Goal: Information Seeking & Learning: Learn about a topic

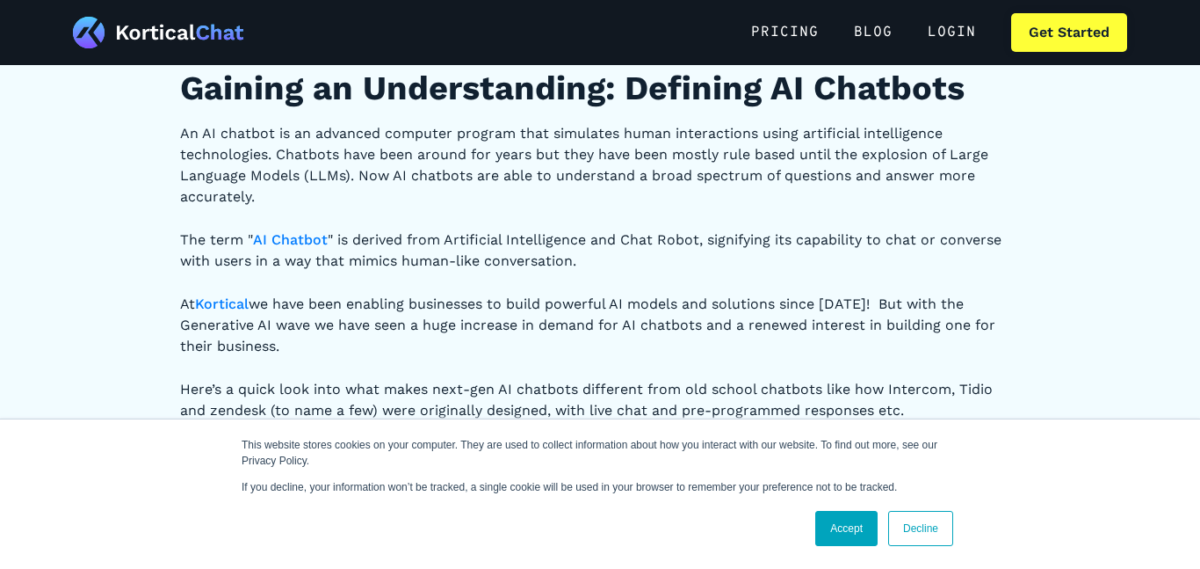
scroll to position [557, 0]
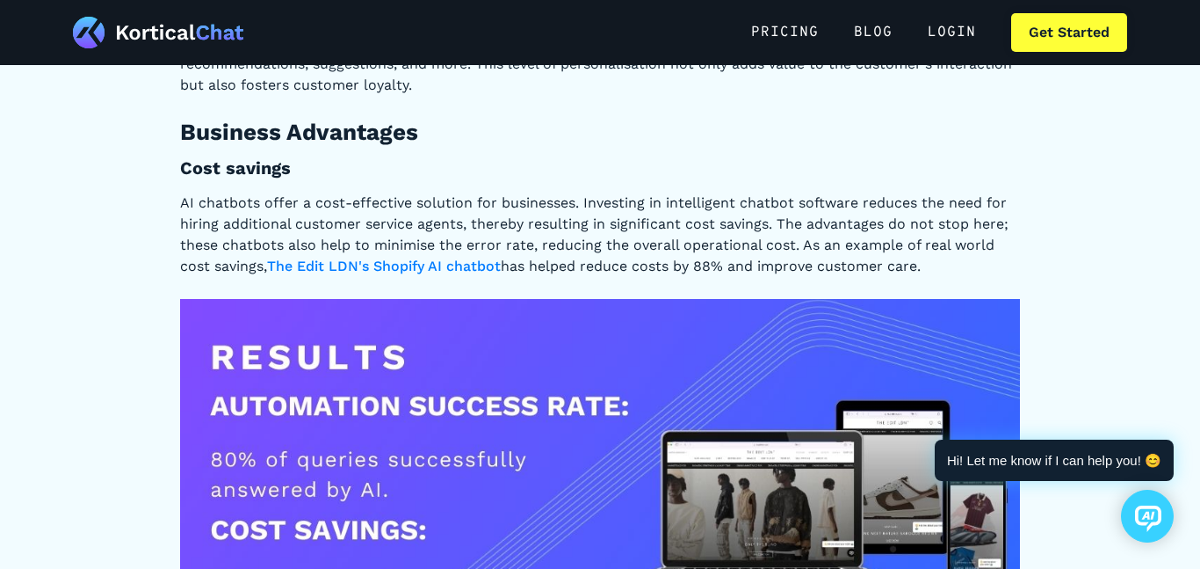
scroll to position [137, 0]
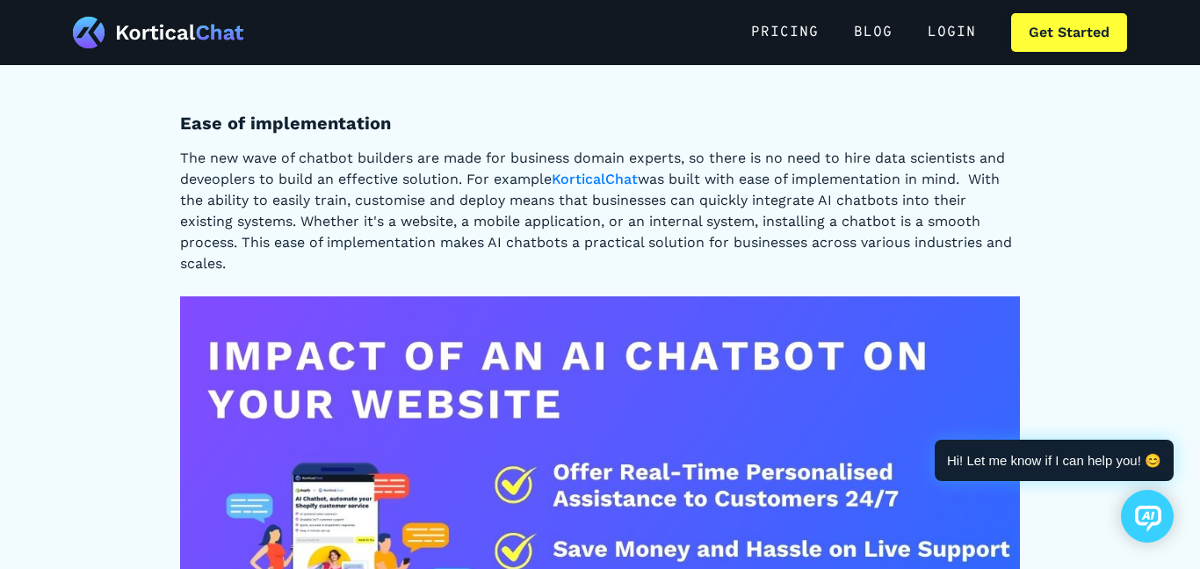
click at [1116, 355] on div "Exploring the Pros & Cons of an AI Chatbot in 2024 Gaining an Understanding: De…" at bounding box center [600, 311] width 1200 height 12740
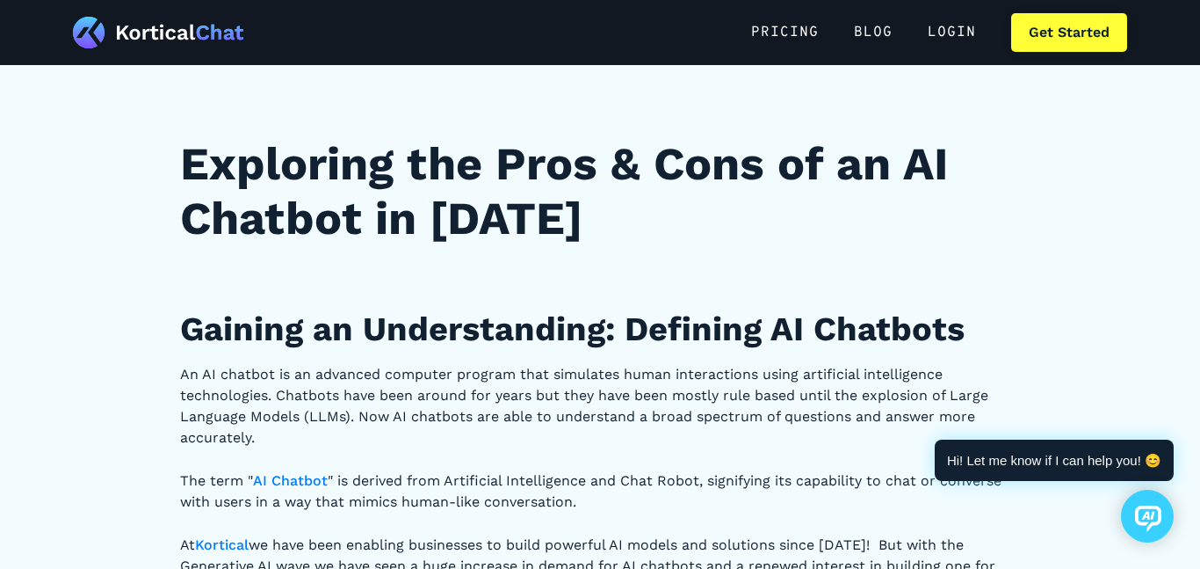
scroll to position [324, 0]
